Goal: Information Seeking & Learning: Learn about a topic

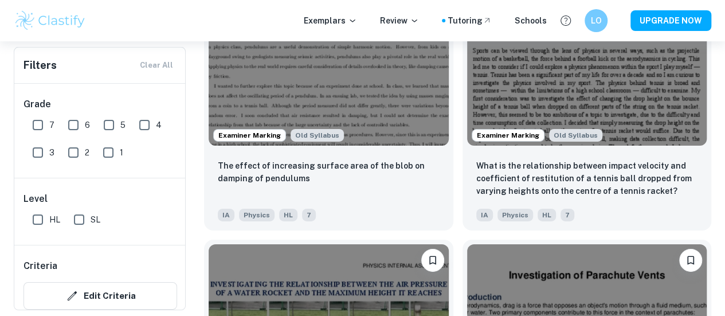
scroll to position [1826, 0]
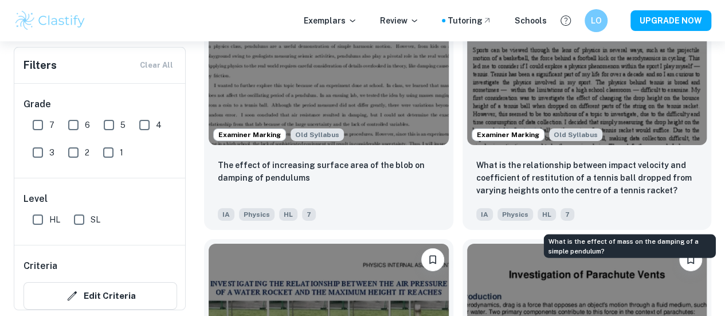
drag, startPoint x: 617, startPoint y: 206, endPoint x: 657, endPoint y: 214, distance: 40.4
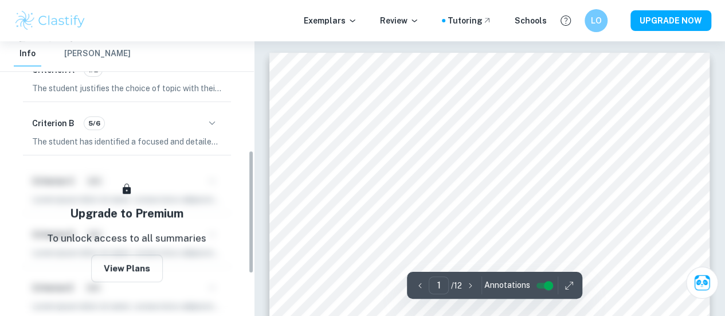
scroll to position [235, 0]
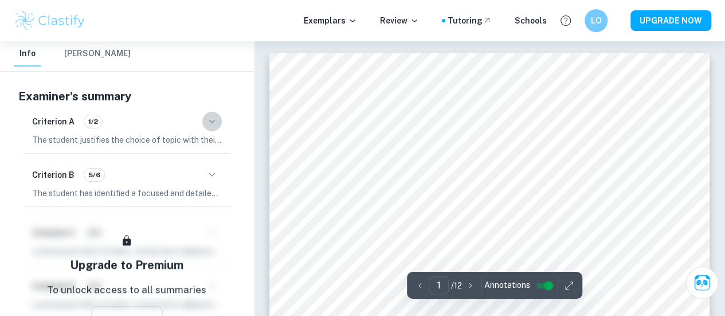
click at [212, 119] on icon "button" at bounding box center [212, 122] width 14 height 14
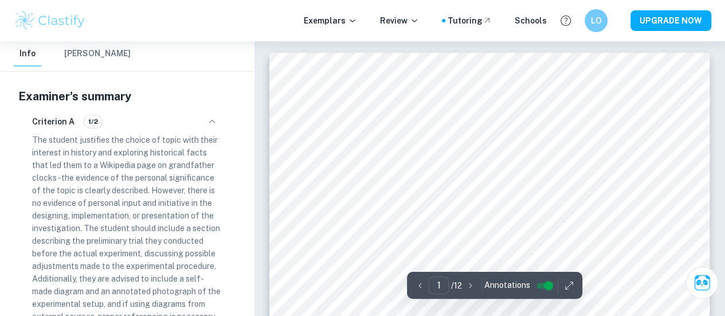
click at [220, 111] on div "Criterion A 1/2 The student justifies the choice of topic with their interest i…" at bounding box center [127, 217] width 208 height 225
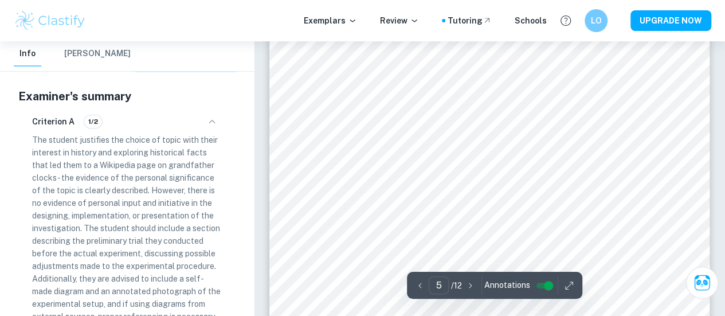
scroll to position [2635, 0]
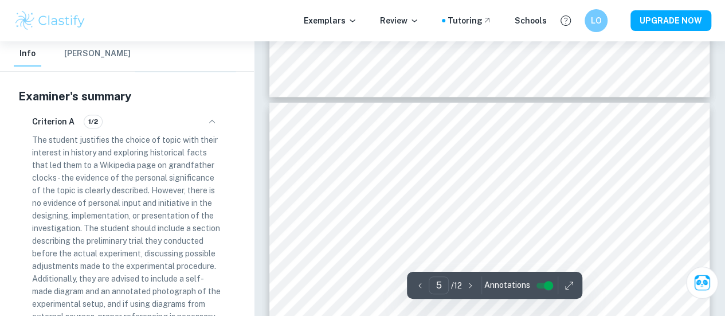
type input "4"
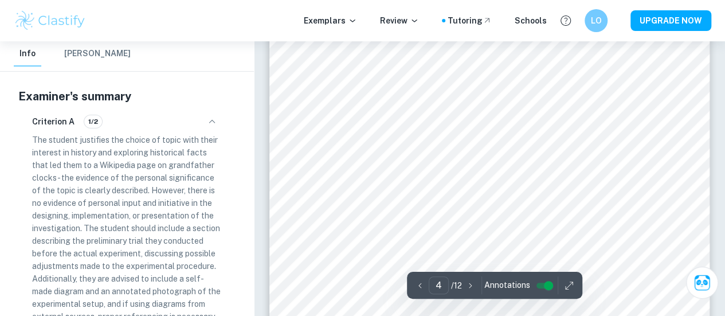
scroll to position [2137, 0]
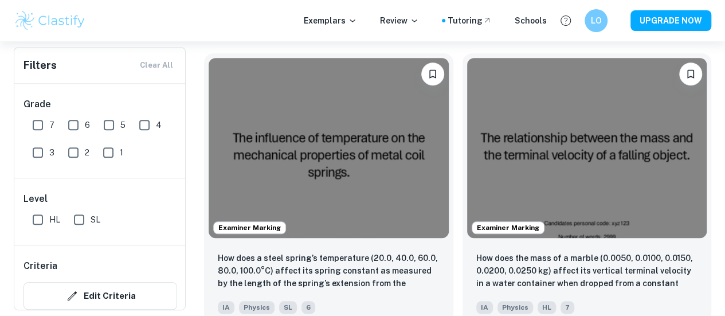
scroll to position [353, 0]
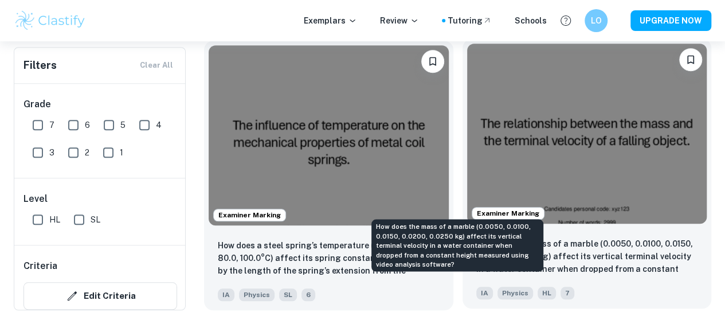
click at [476, 237] on p "How does the mass of a marble (0.0050, 0.0100, 0.0150, 0.0200, 0.0250 kg) affec…" at bounding box center [587, 256] width 222 height 39
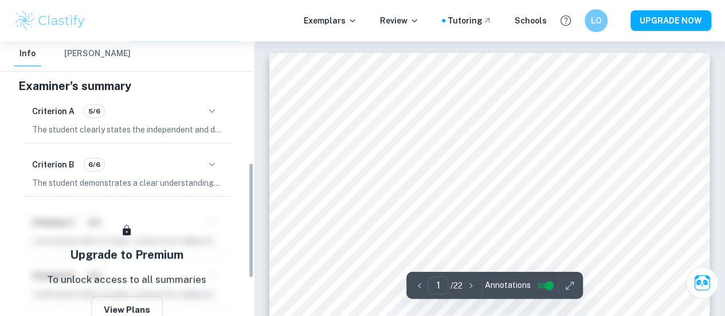
scroll to position [288, 0]
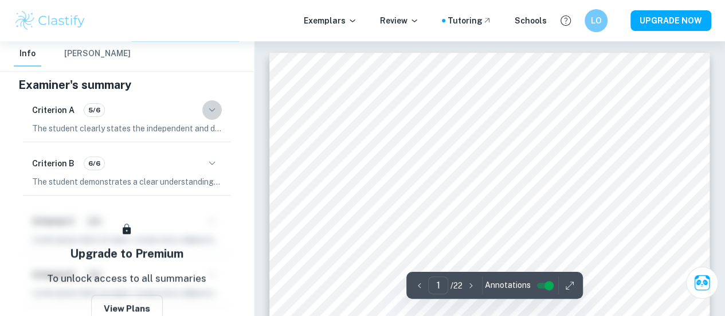
click at [218, 103] on icon "button" at bounding box center [212, 110] width 14 height 14
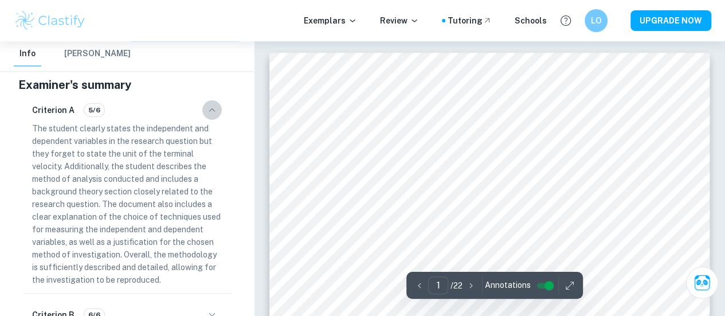
click at [218, 103] on icon "button" at bounding box center [212, 110] width 14 height 14
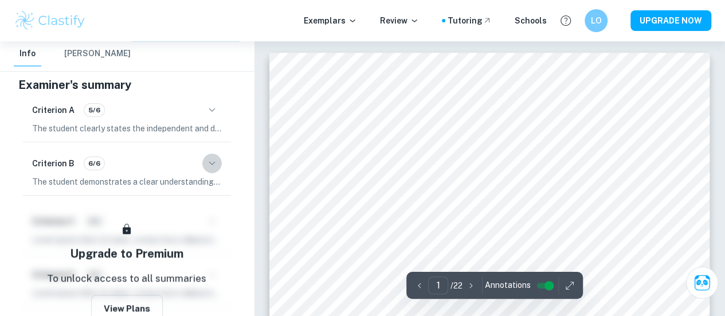
click at [213, 163] on icon "button" at bounding box center [212, 162] width 6 height 3
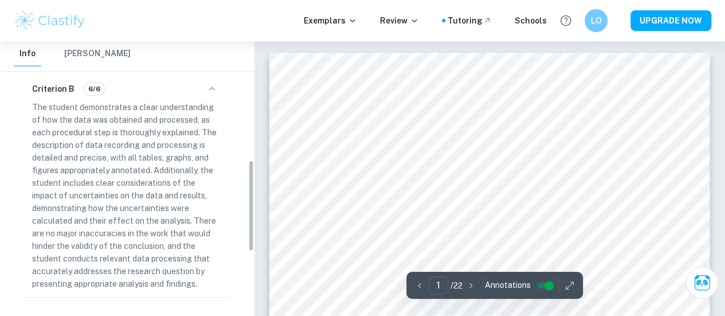
scroll to position [359, 0]
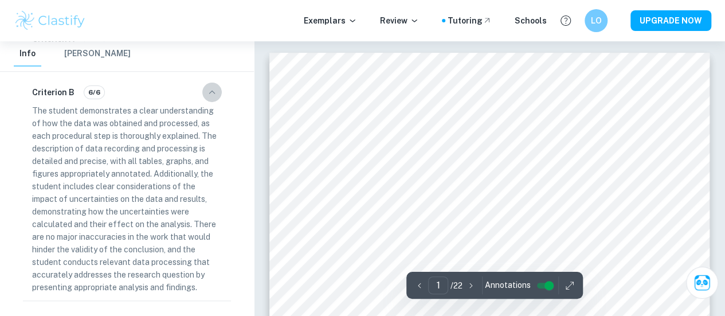
click at [208, 91] on icon "button" at bounding box center [212, 92] width 14 height 14
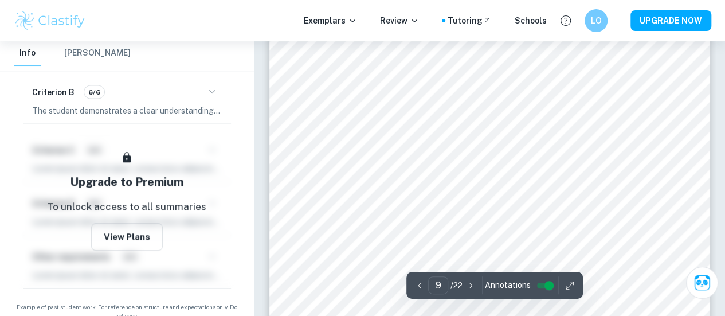
scroll to position [5531, 0]
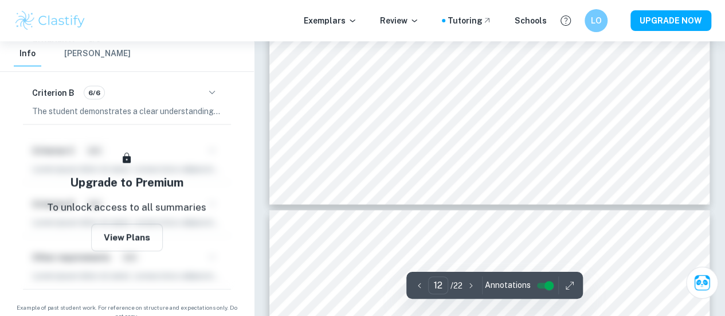
type input "13"
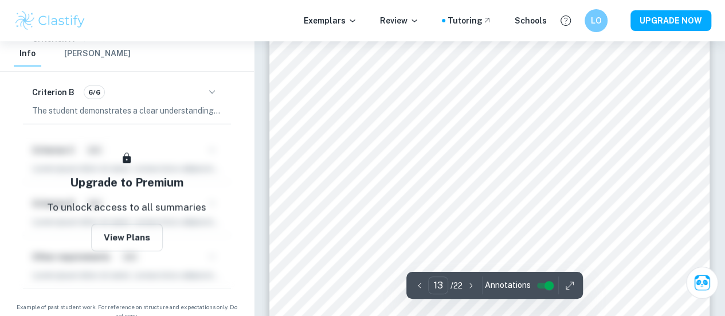
scroll to position [8087, 0]
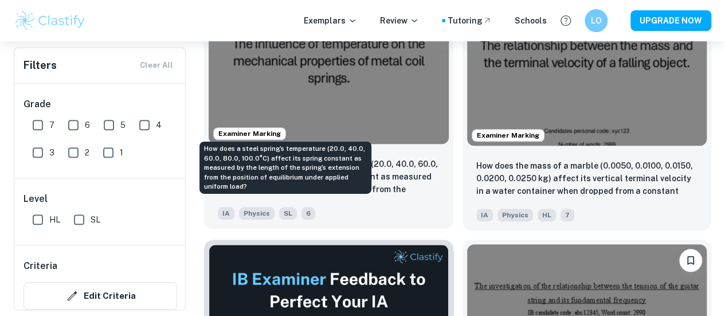
scroll to position [427, 0]
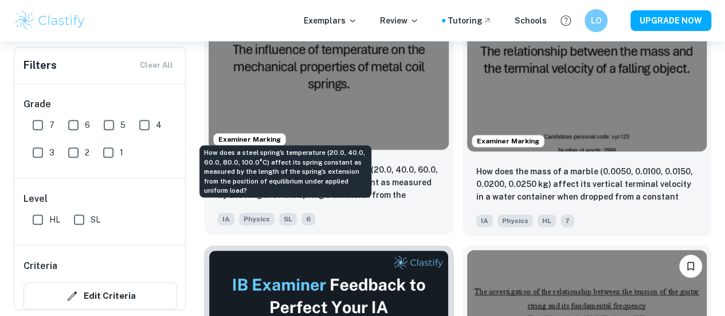
click at [308, 163] on p "How does a steel spring’s temperature (20.0, 40.0, 60.0, 80.0, 100.0°C) affect …" at bounding box center [329, 182] width 222 height 39
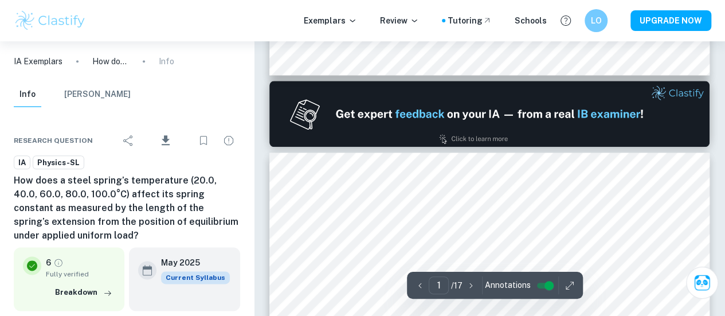
type input "2"
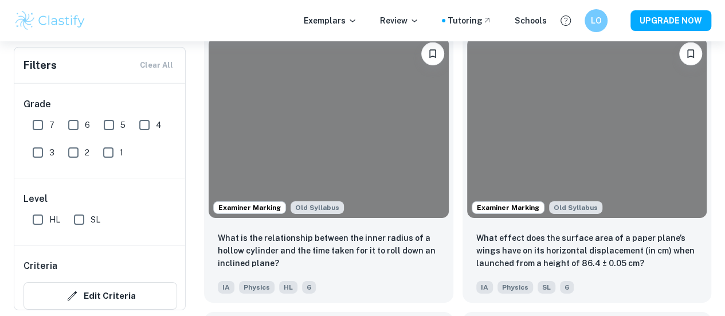
scroll to position [3982, 0]
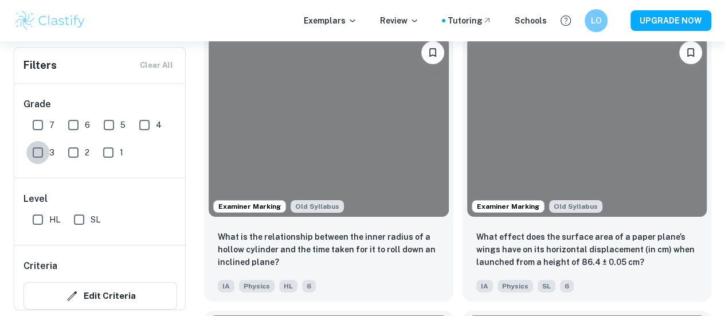
click at [32, 155] on input "3" at bounding box center [37, 152] width 23 height 23
checkbox input "true"
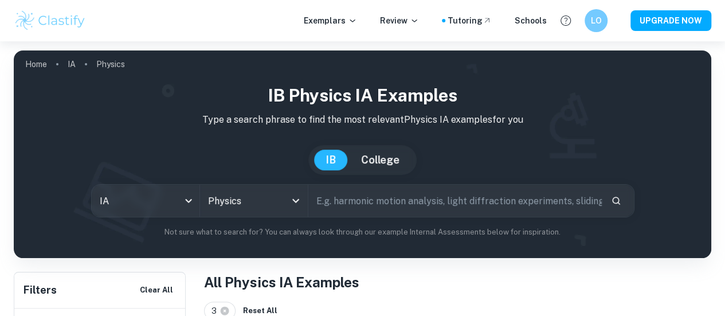
scroll to position [359, 0]
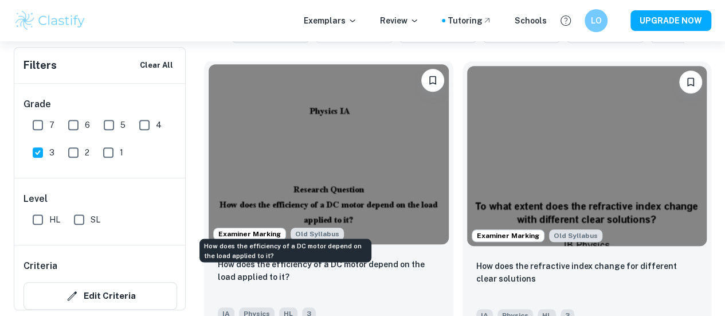
click at [308, 258] on p "How does the efficiency of a DC motor depend on the load applied to it?" at bounding box center [329, 270] width 222 height 25
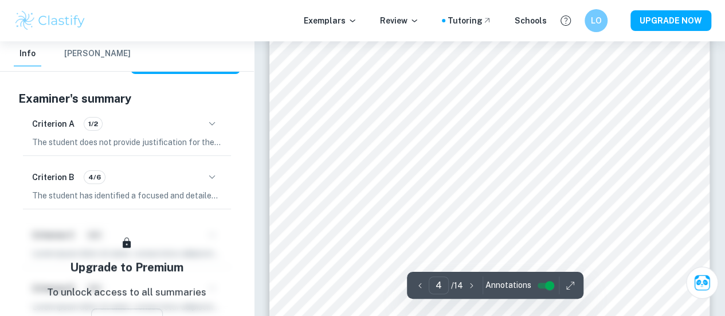
scroll to position [2160, 0]
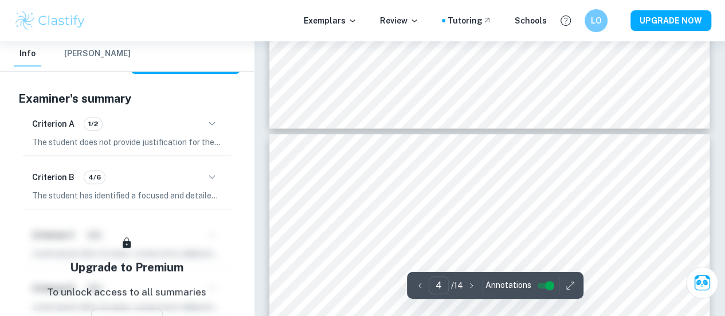
type input "5"
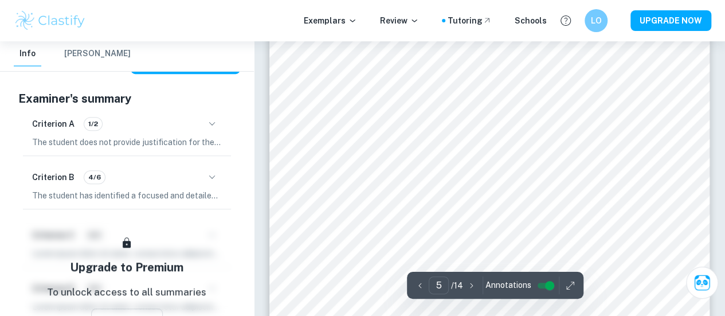
scroll to position [2526, 0]
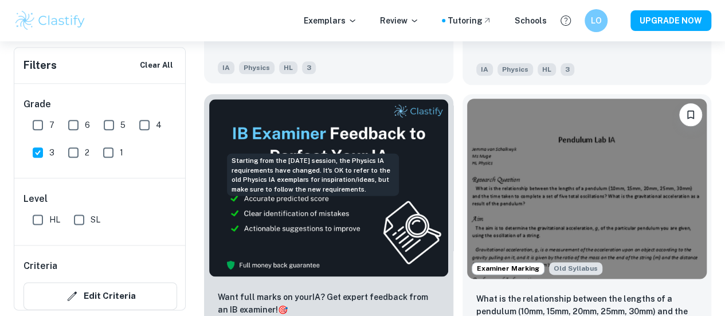
scroll to position [607, 0]
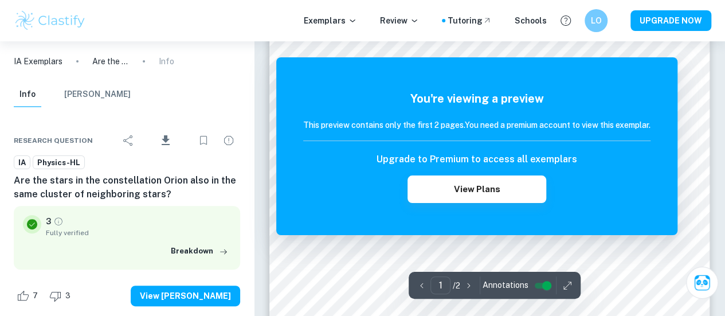
scroll to position [83, 0]
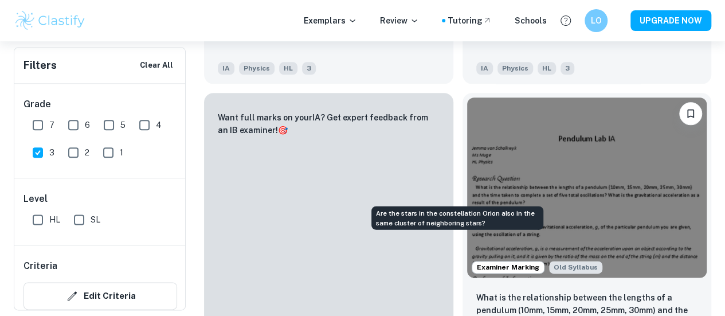
scroll to position [574, 0]
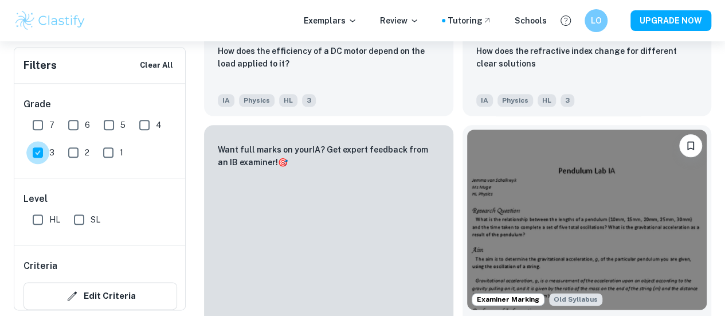
click at [36, 154] on input "3" at bounding box center [37, 152] width 23 height 23
checkbox input "false"
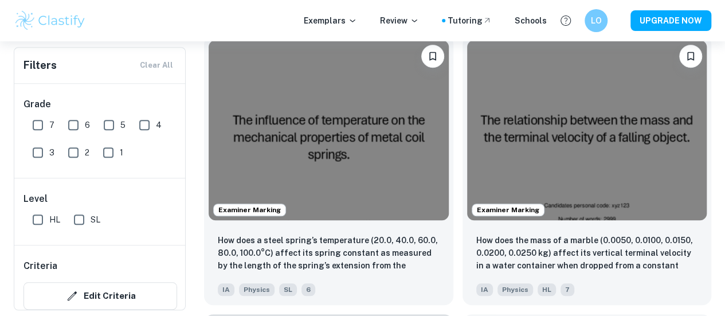
scroll to position [352, 0]
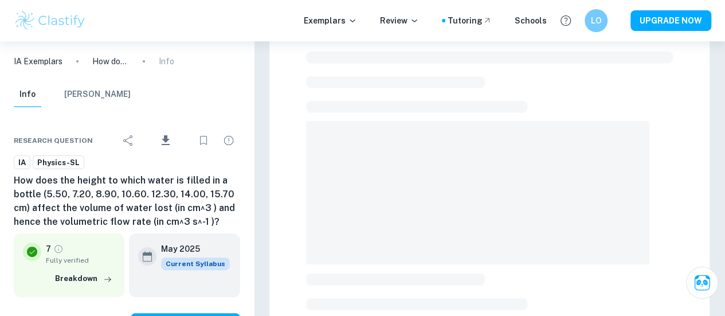
scroll to position [40, 0]
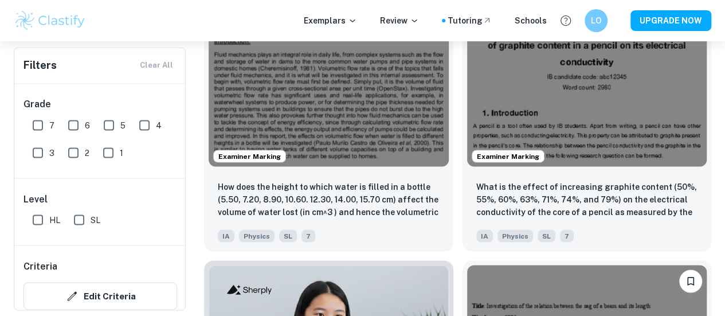
scroll to position [969, 0]
